Goal: Transaction & Acquisition: Obtain resource

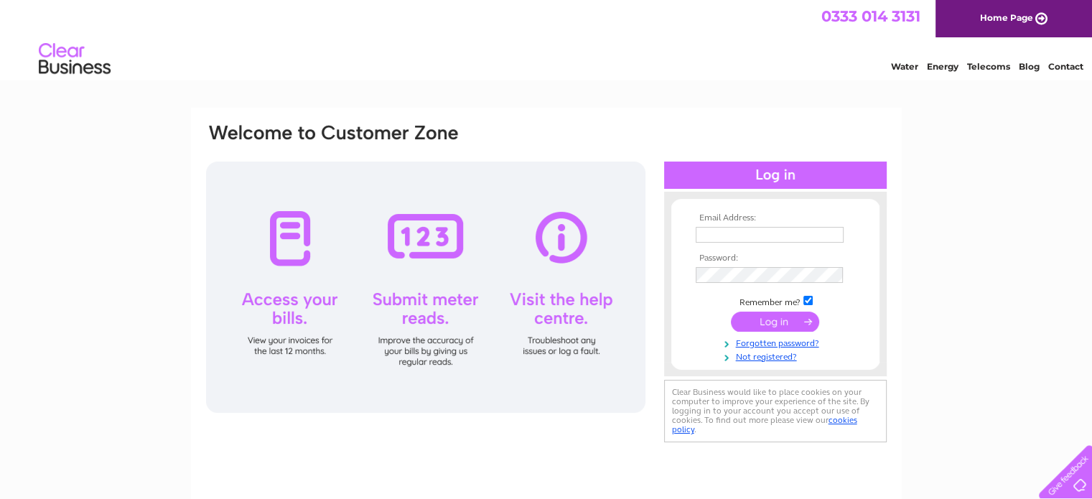
type input "tighaneilean@keme.co.uk"
click at [776, 320] on input "submit" at bounding box center [775, 322] width 88 height 20
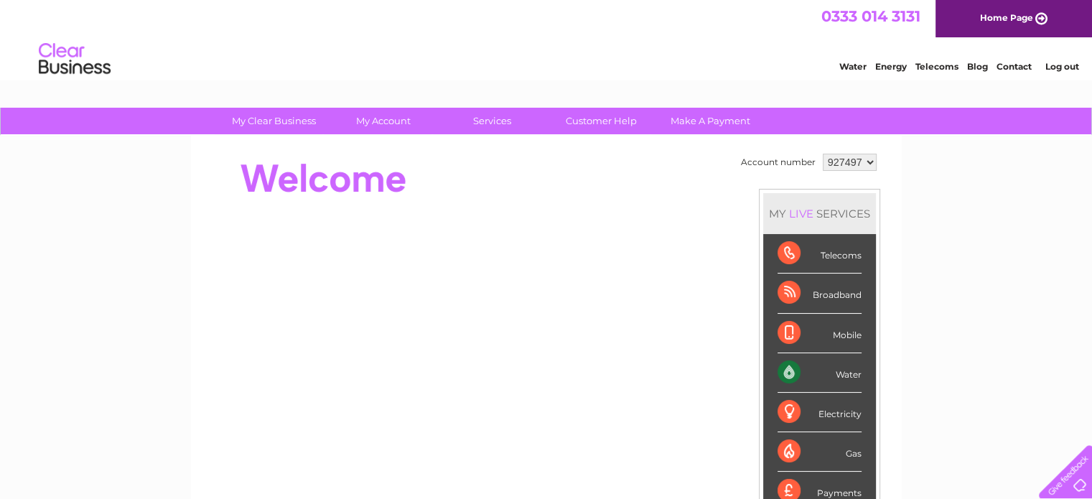
scroll to position [72, 0]
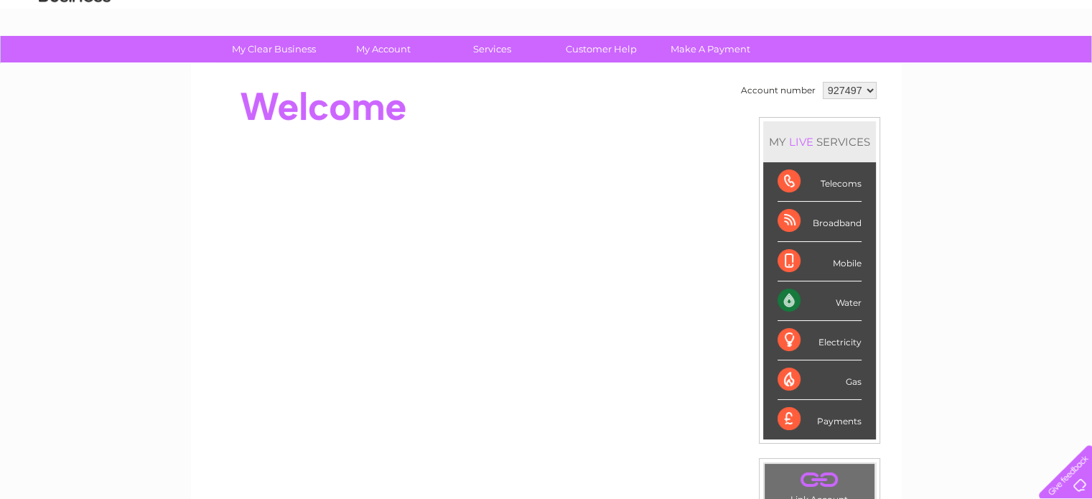
click at [824, 294] on div "Water" at bounding box center [820, 300] width 84 height 39
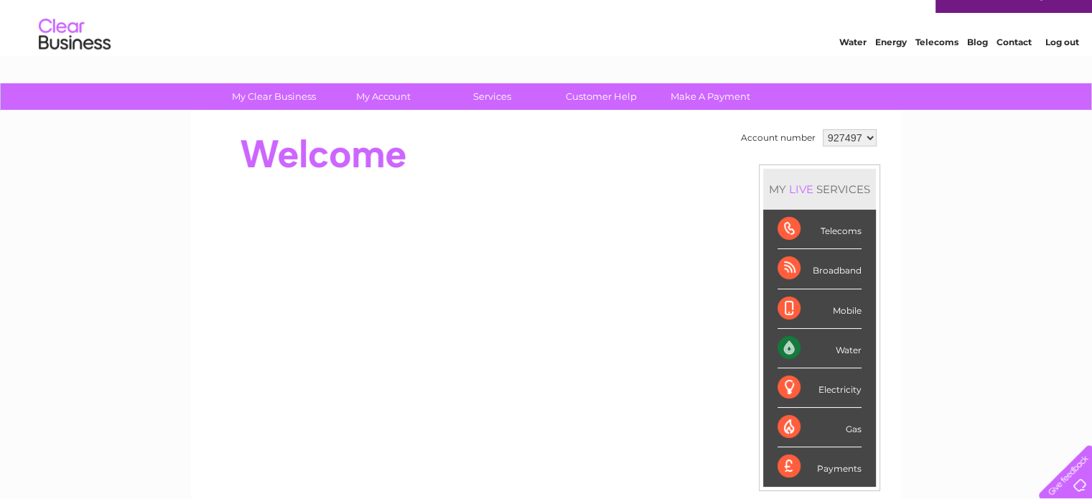
scroll to position [0, 0]
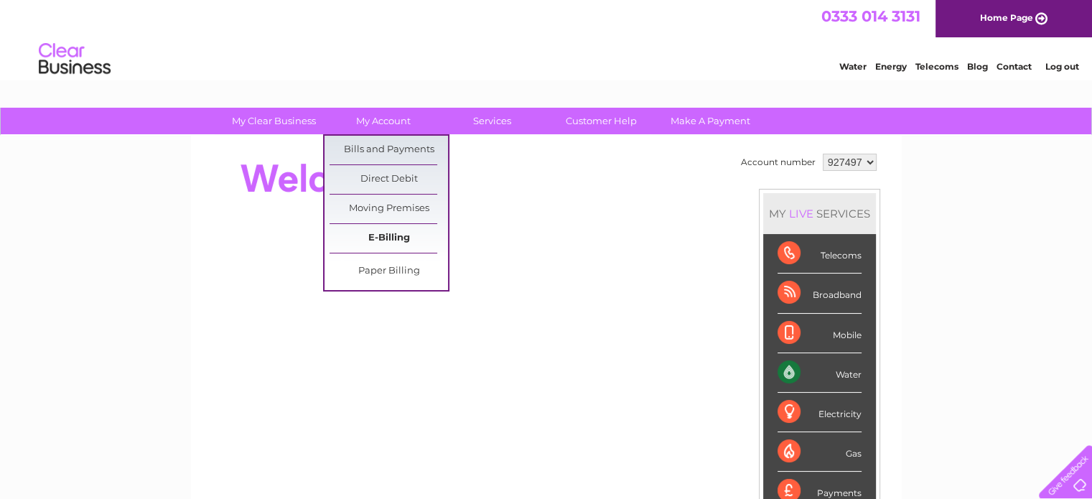
click at [389, 239] on link "E-Billing" at bounding box center [389, 238] width 118 height 29
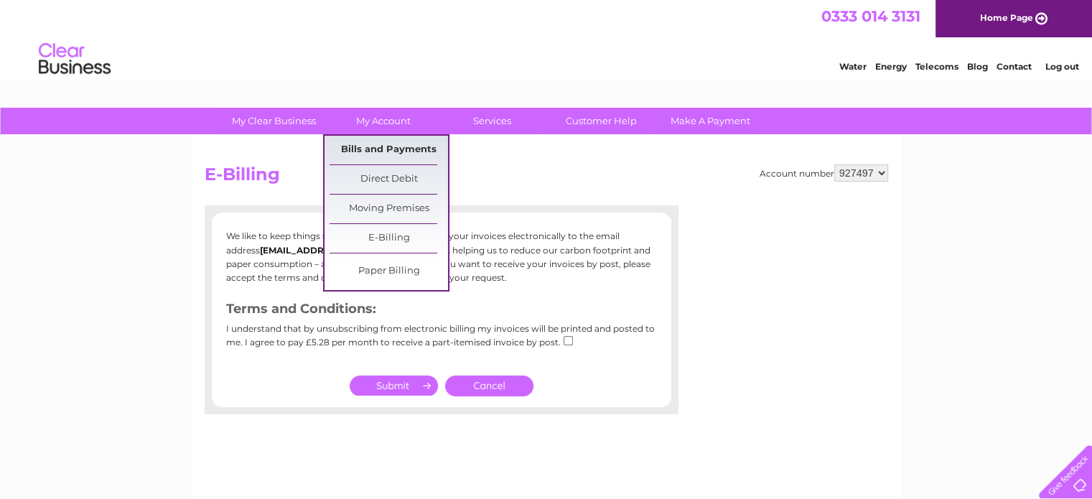
click at [388, 145] on link "Bills and Payments" at bounding box center [389, 150] width 118 height 29
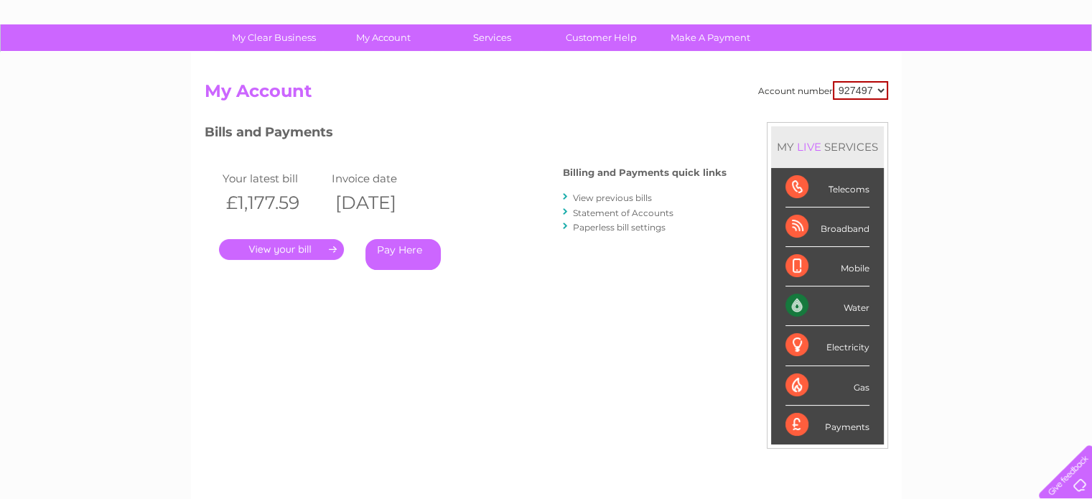
scroll to position [144, 0]
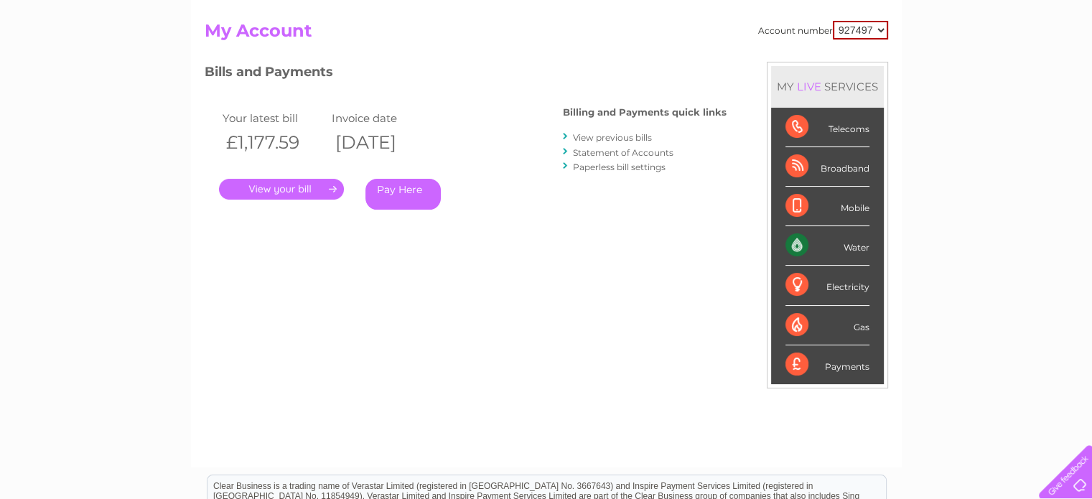
click at [605, 149] on link "Statement of Accounts" at bounding box center [623, 152] width 101 height 11
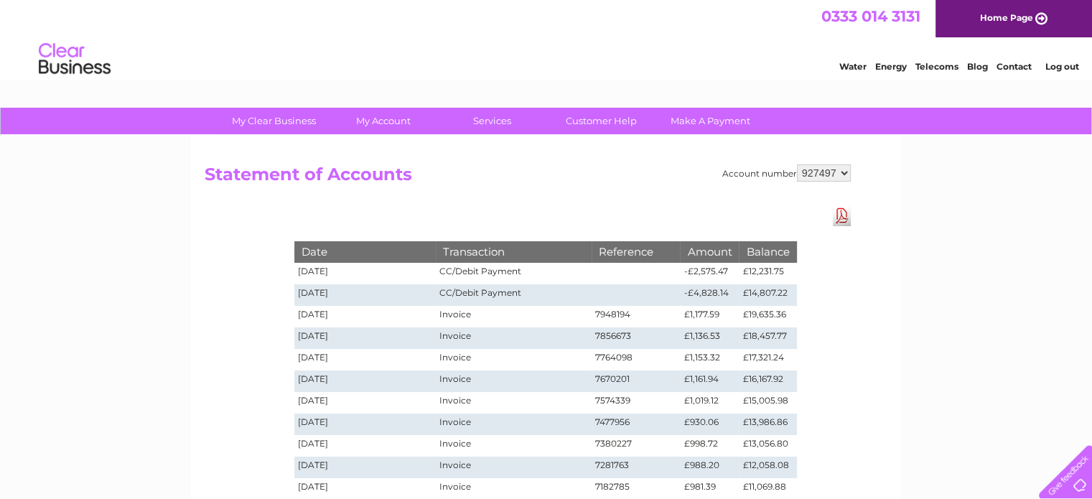
click at [837, 218] on link "Download Pdf" at bounding box center [842, 215] width 18 height 21
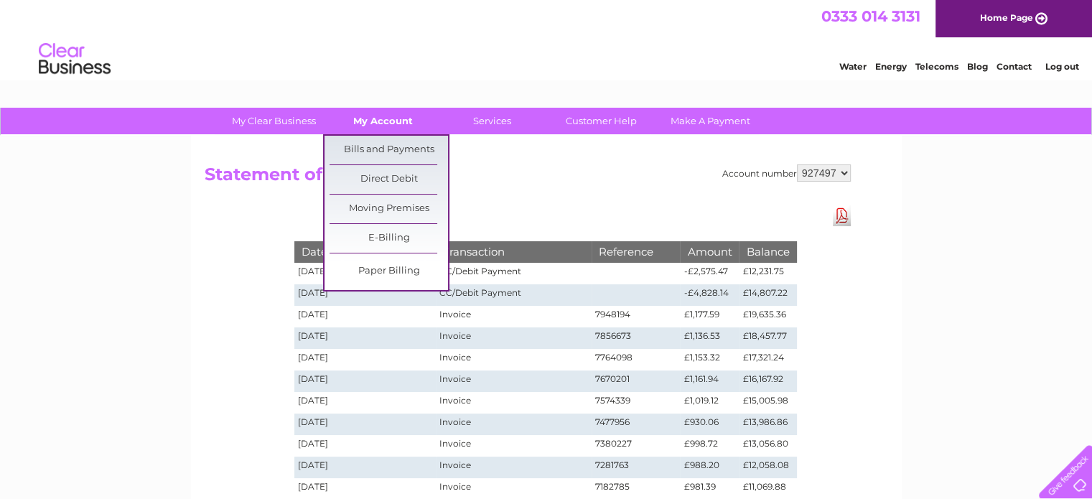
click at [368, 121] on link "My Account" at bounding box center [383, 121] width 118 height 27
click at [362, 146] on link "Bills and Payments" at bounding box center [389, 150] width 118 height 29
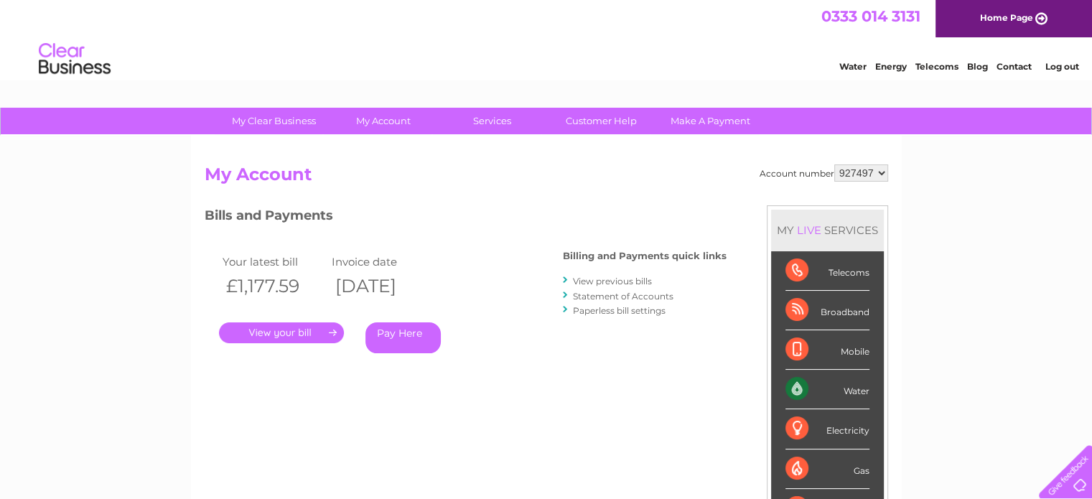
click at [607, 278] on link "View previous bills" at bounding box center [612, 281] width 79 height 11
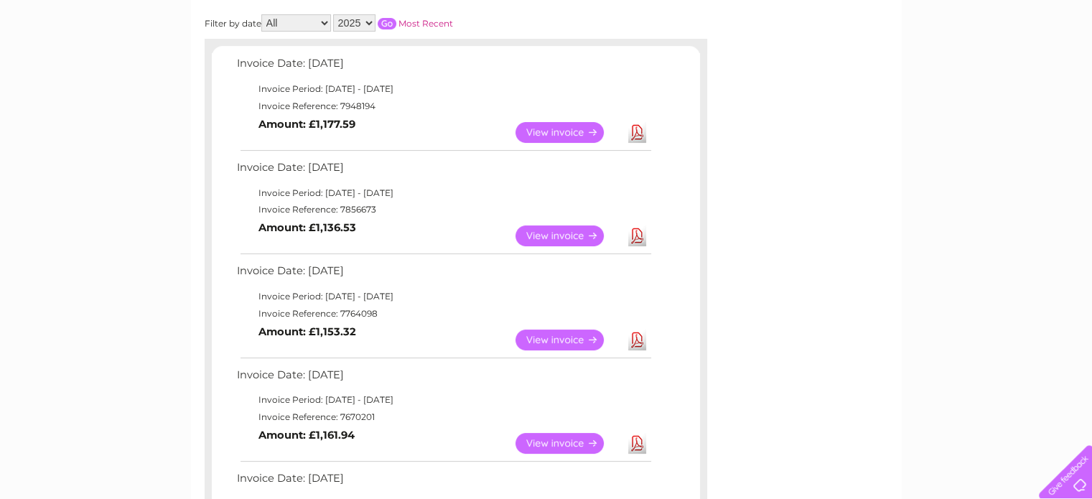
scroll to position [204, 0]
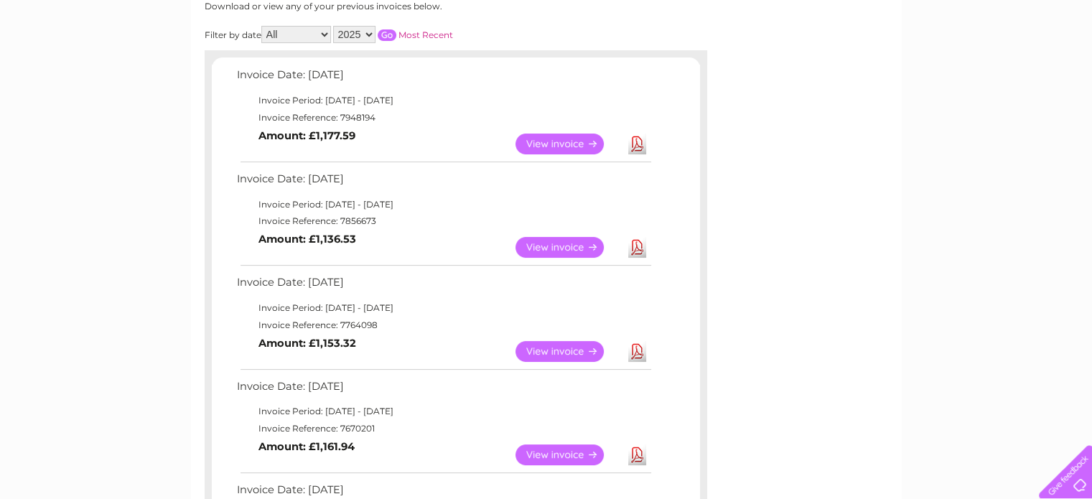
click at [325, 32] on select "All January February March April May June July August September October Novembe…" at bounding box center [296, 34] width 70 height 17
click at [323, 33] on select "All January February March April May June July August September October Novembe…" at bounding box center [296, 34] width 70 height 17
click at [368, 32] on select "2025 2024 2023 2022" at bounding box center [354, 34] width 42 height 17
select select "2024"
click at [335, 26] on select "2025 2024 2023 2022" at bounding box center [354, 34] width 42 height 17
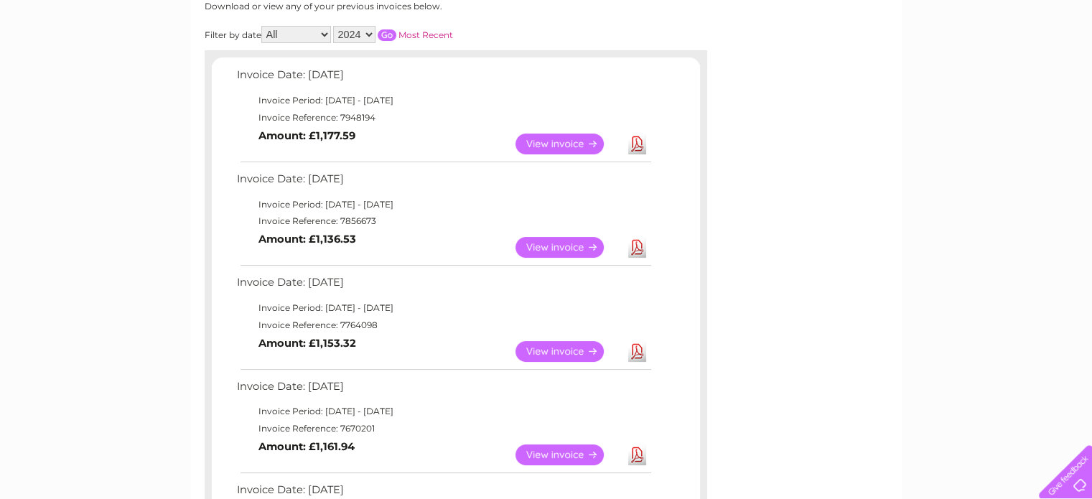
click at [389, 34] on input "button" at bounding box center [387, 34] width 19 height 11
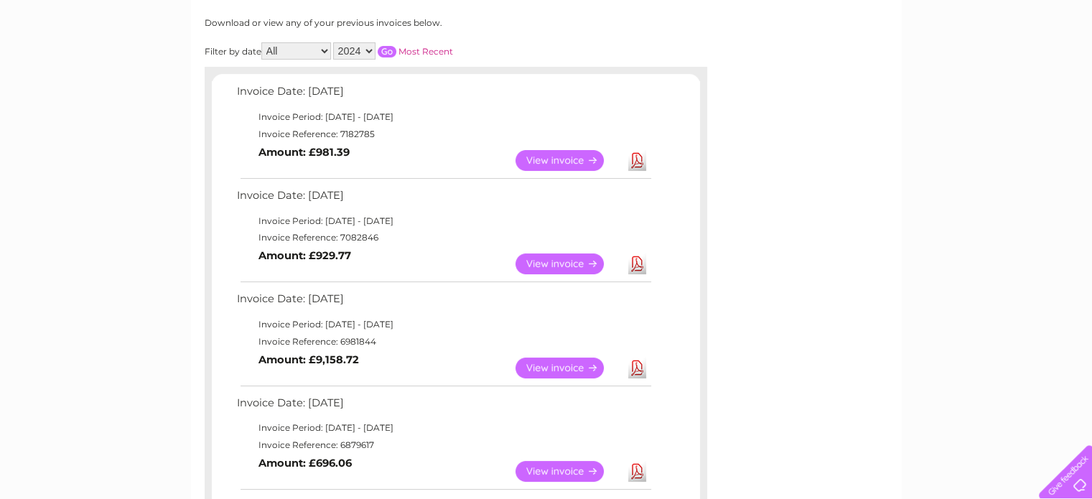
scroll to position [0, 0]
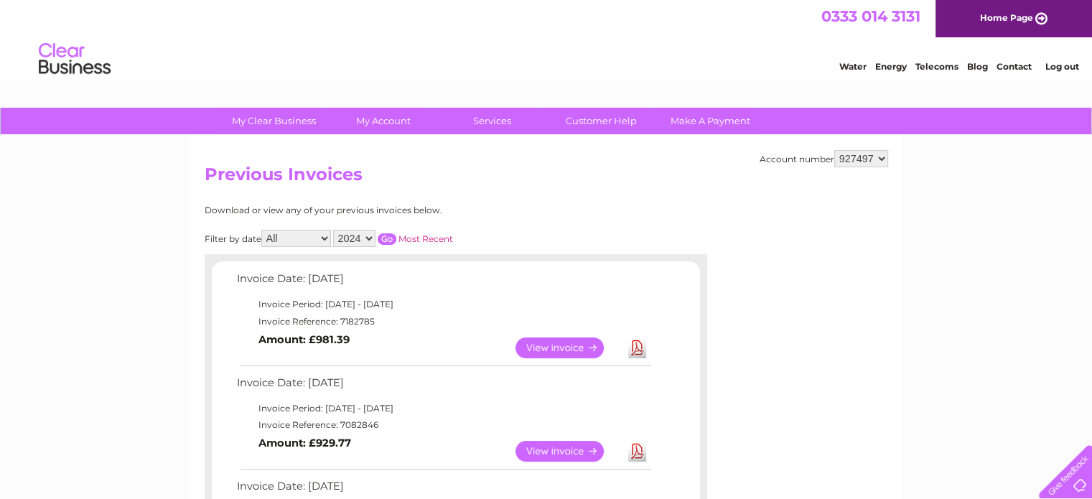
click at [544, 210] on div "Download or view any of your previous invoices below." at bounding box center [393, 210] width 377 height 10
click at [385, 238] on input "button" at bounding box center [387, 238] width 19 height 11
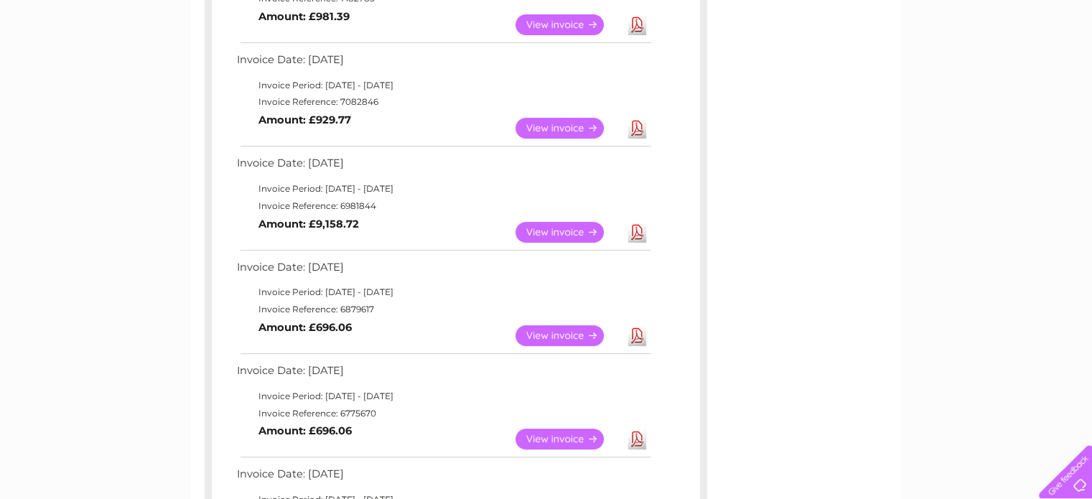
scroll to position [287, 0]
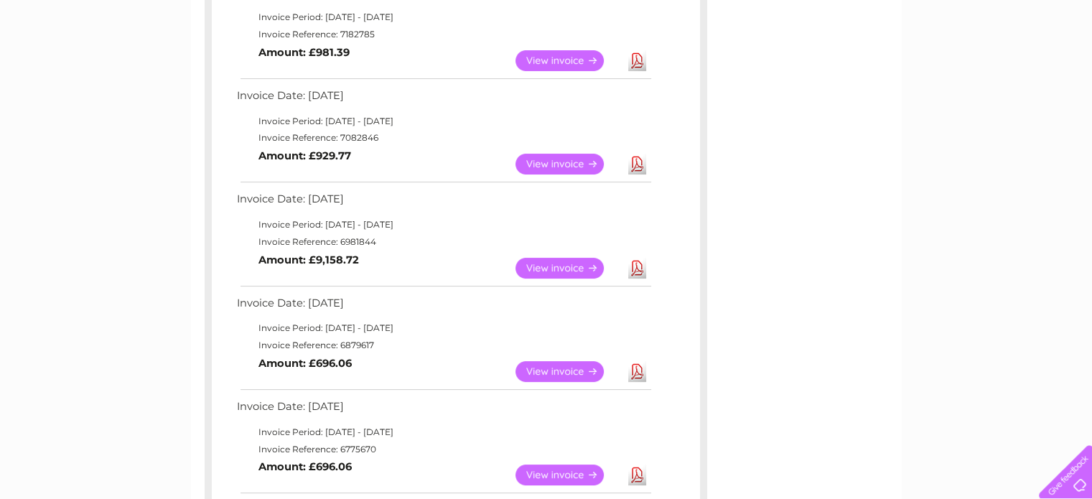
click at [561, 269] on link "View" at bounding box center [569, 268] width 106 height 21
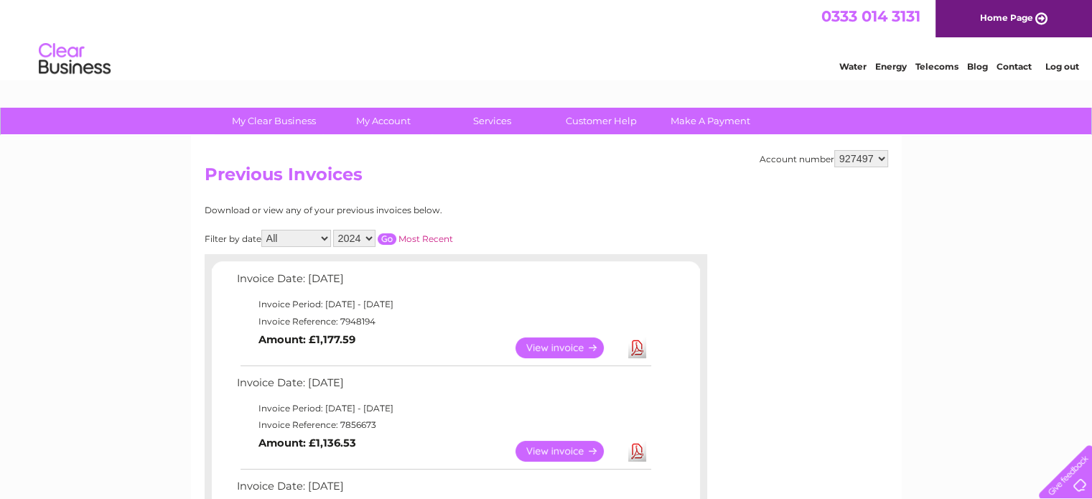
click at [385, 235] on input "button" at bounding box center [387, 238] width 19 height 11
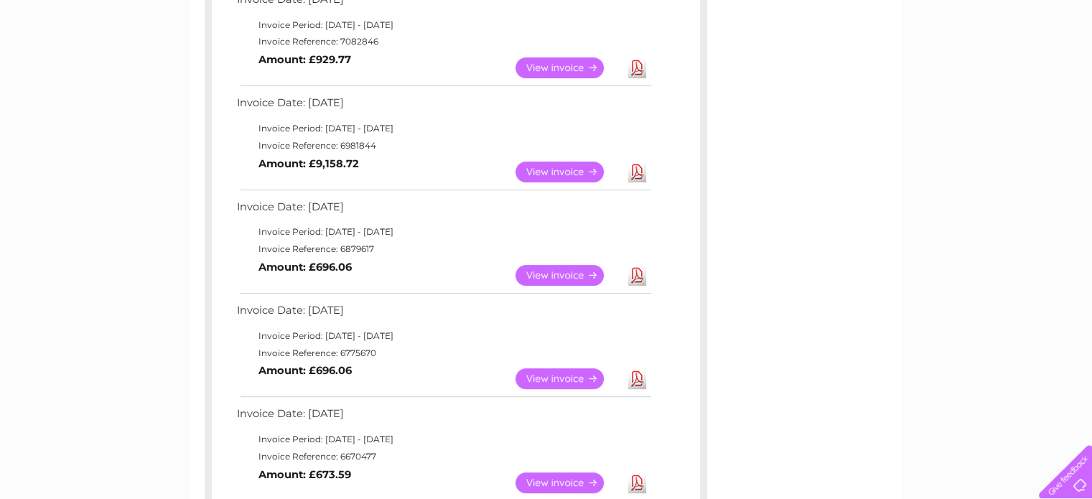
scroll to position [359, 0]
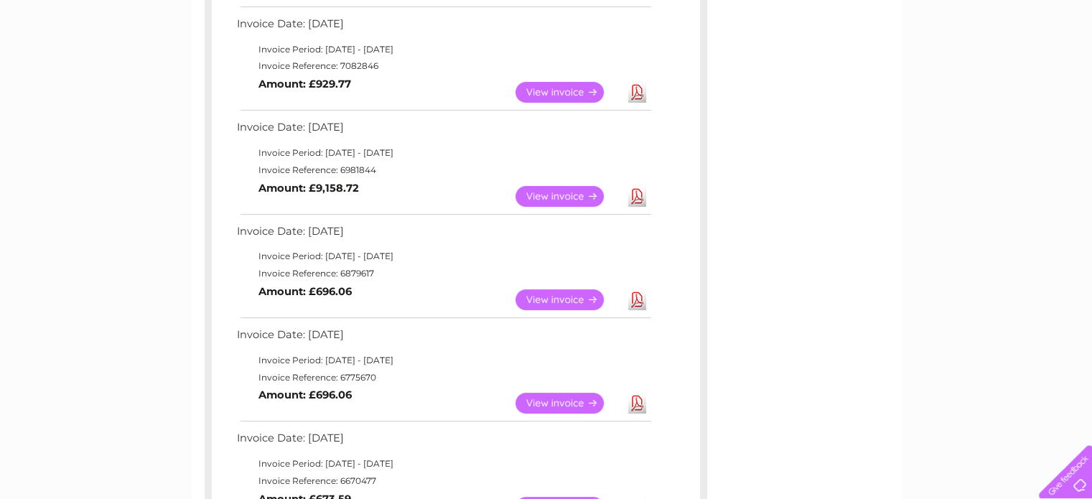
click at [635, 197] on link "Download" at bounding box center [637, 196] width 18 height 21
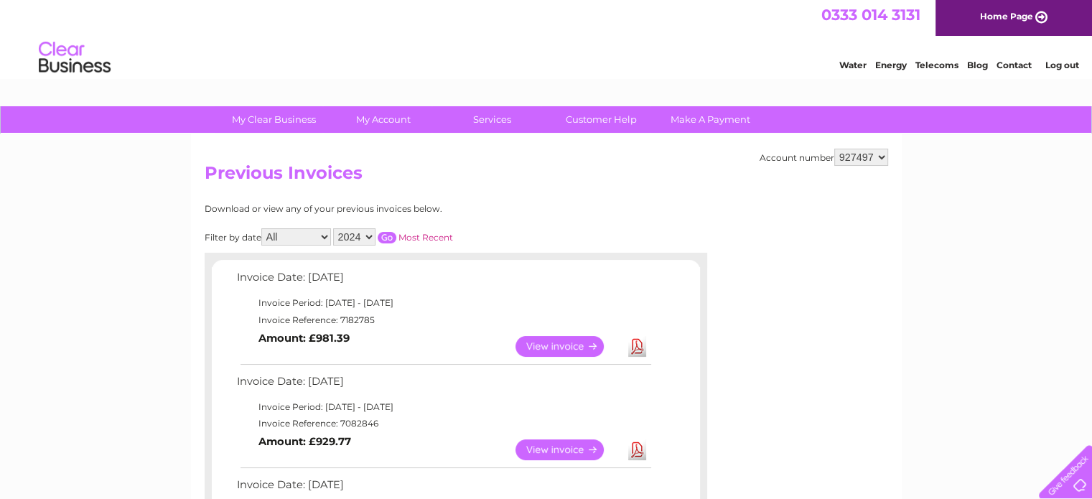
scroll to position [0, 0]
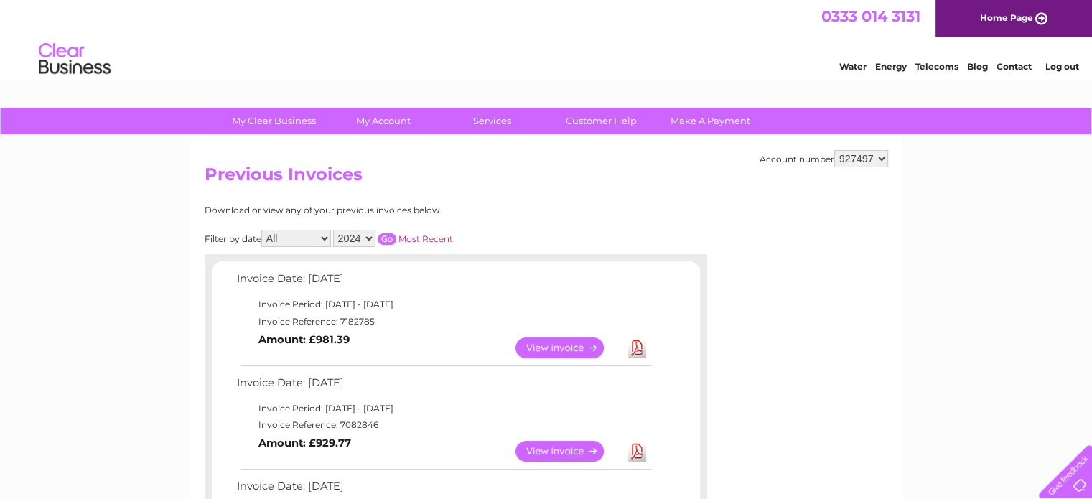
click at [371, 238] on select "2025 2024 2023 2022" at bounding box center [354, 238] width 42 height 17
click at [335, 230] on select "2025 2024 2023 2022" at bounding box center [354, 238] width 42 height 17
click at [386, 238] on input "button" at bounding box center [387, 238] width 19 height 11
click at [368, 236] on select "2025 2024 2023 2022" at bounding box center [354, 238] width 42 height 17
click at [335, 230] on select "2025 2024 2023 2022" at bounding box center [354, 238] width 42 height 17
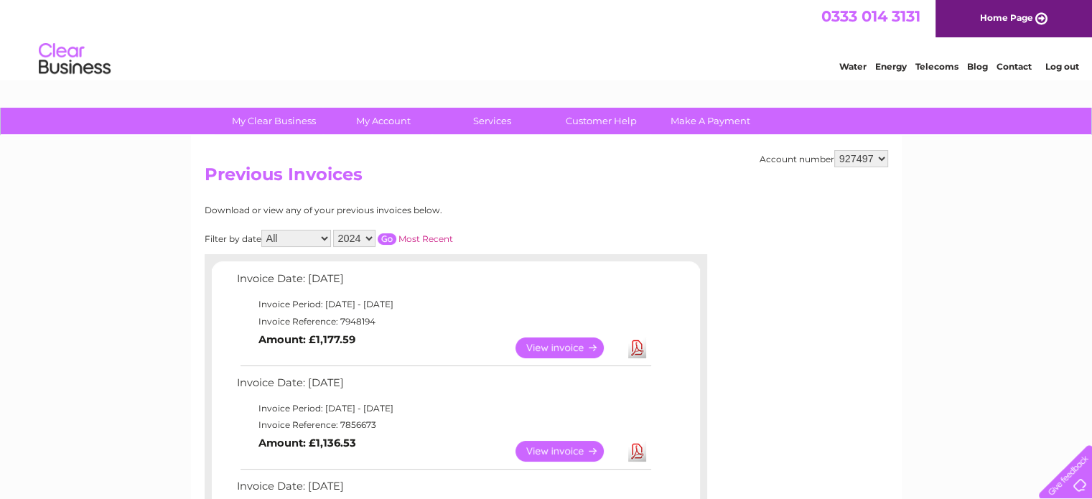
click at [387, 240] on input "button" at bounding box center [387, 238] width 19 height 11
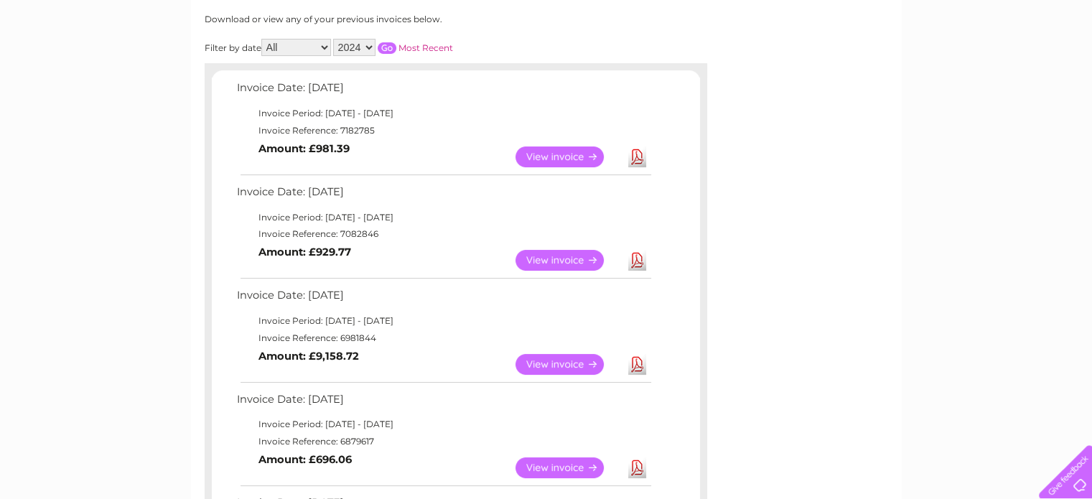
scroll to position [215, 0]
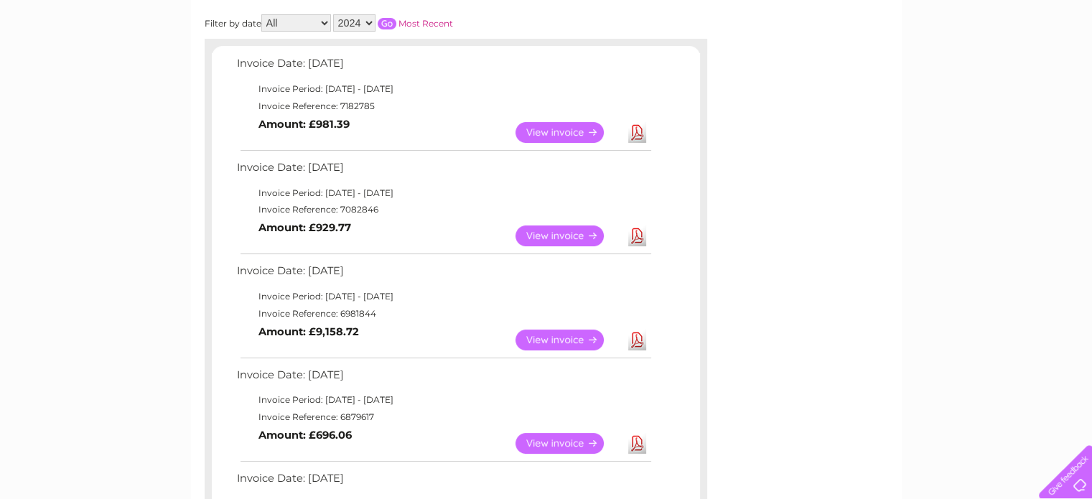
click at [637, 335] on link "Download" at bounding box center [637, 340] width 18 height 21
click at [634, 235] on link "Download" at bounding box center [637, 235] width 18 height 21
click at [636, 131] on link "Download" at bounding box center [637, 132] width 18 height 21
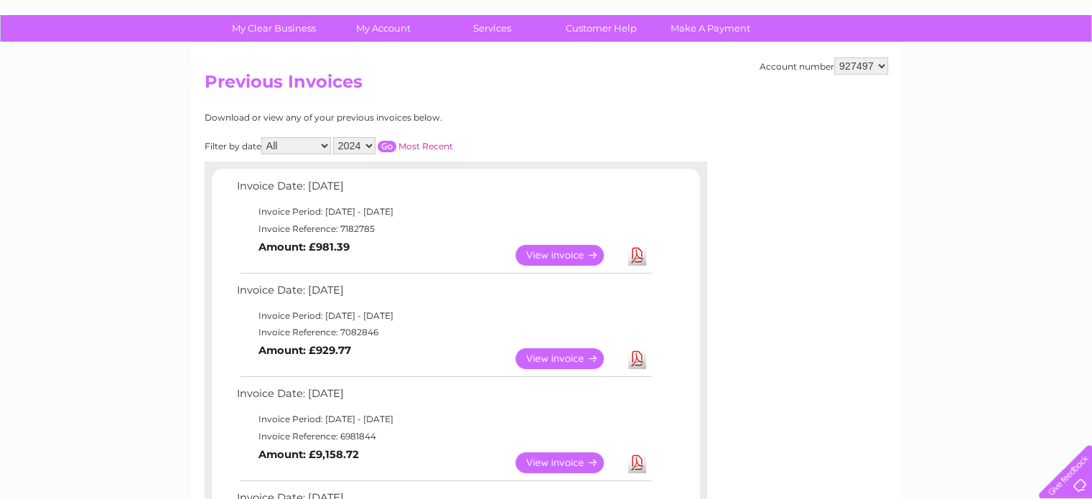
scroll to position [72, 0]
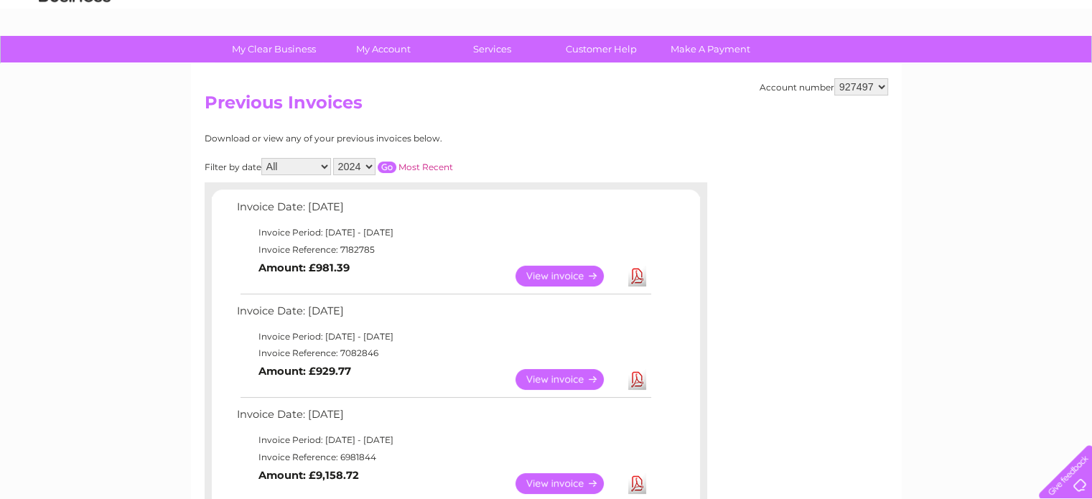
click at [368, 165] on select "2025 2024 2023 2022" at bounding box center [354, 166] width 42 height 17
select select "2025"
click at [335, 158] on select "2025 2024 2023 2022" at bounding box center [354, 166] width 42 height 17
click at [390, 164] on input "button" at bounding box center [387, 167] width 19 height 11
click at [638, 275] on link "Download" at bounding box center [637, 276] width 18 height 21
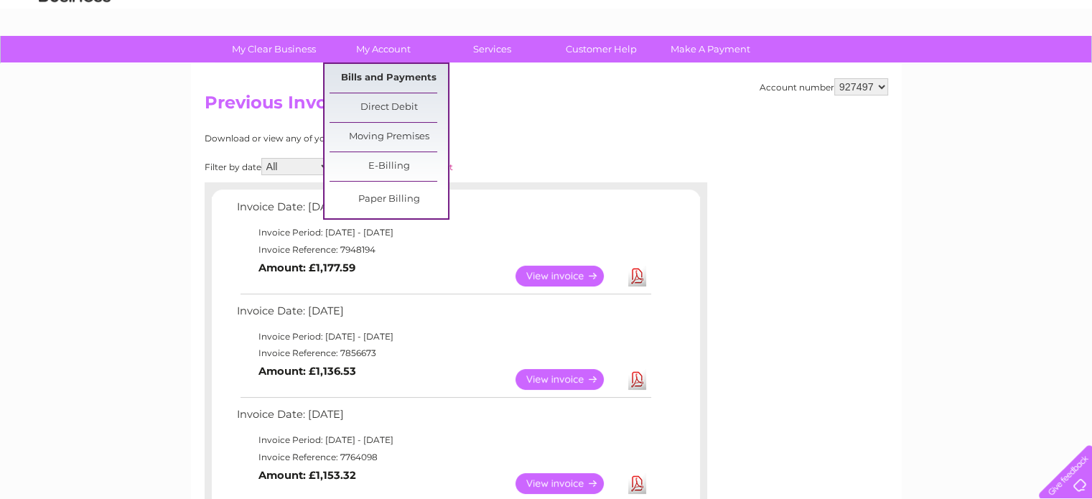
click at [382, 74] on link "Bills and Payments" at bounding box center [389, 78] width 118 height 29
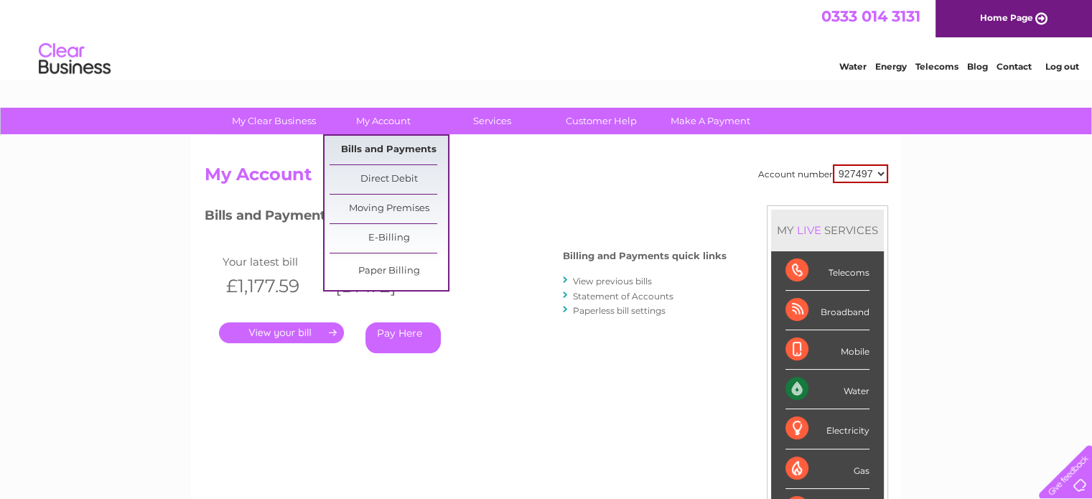
click at [377, 148] on link "Bills and Payments" at bounding box center [389, 150] width 118 height 29
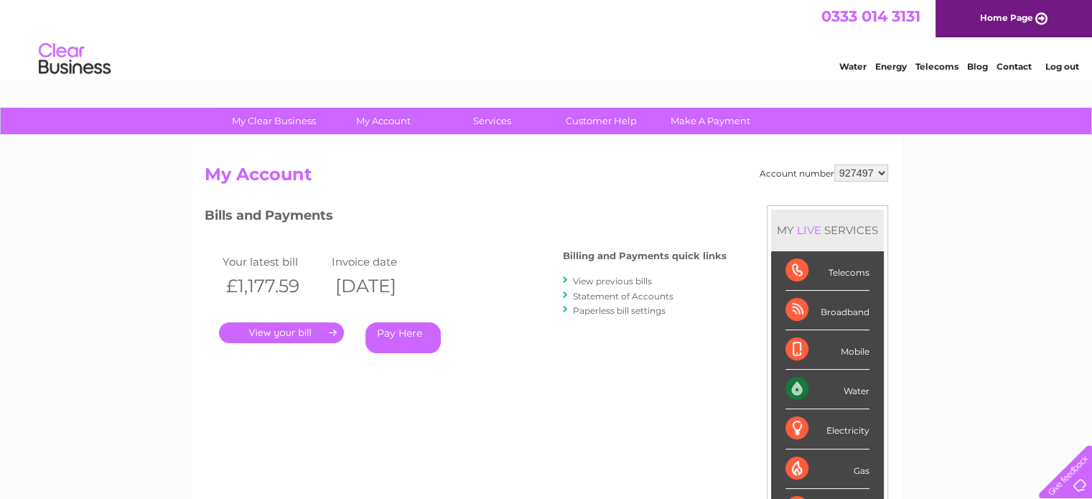
click at [613, 280] on link "View previous bills" at bounding box center [612, 281] width 79 height 11
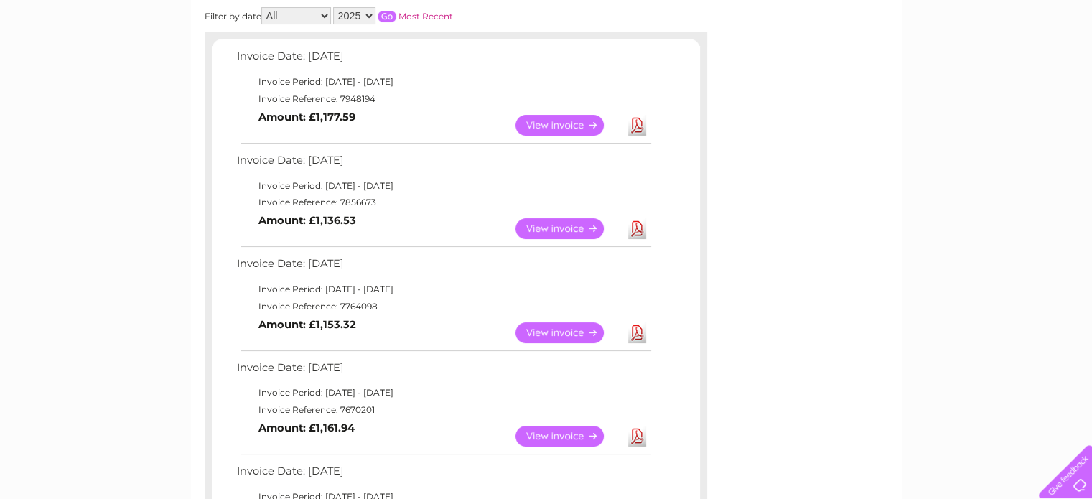
scroll to position [215, 0]
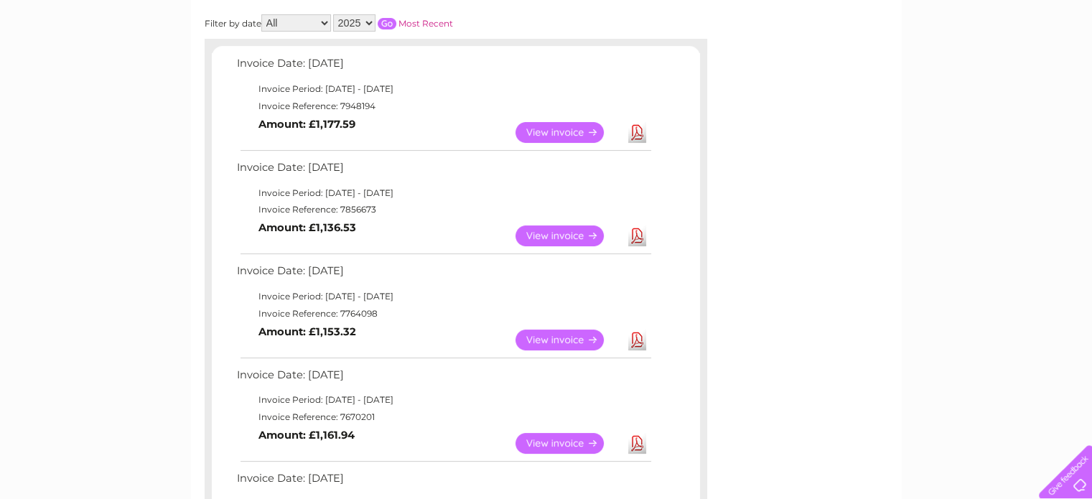
click at [633, 245] on link "Download" at bounding box center [637, 235] width 18 height 21
